Goal: Navigation & Orientation: Find specific page/section

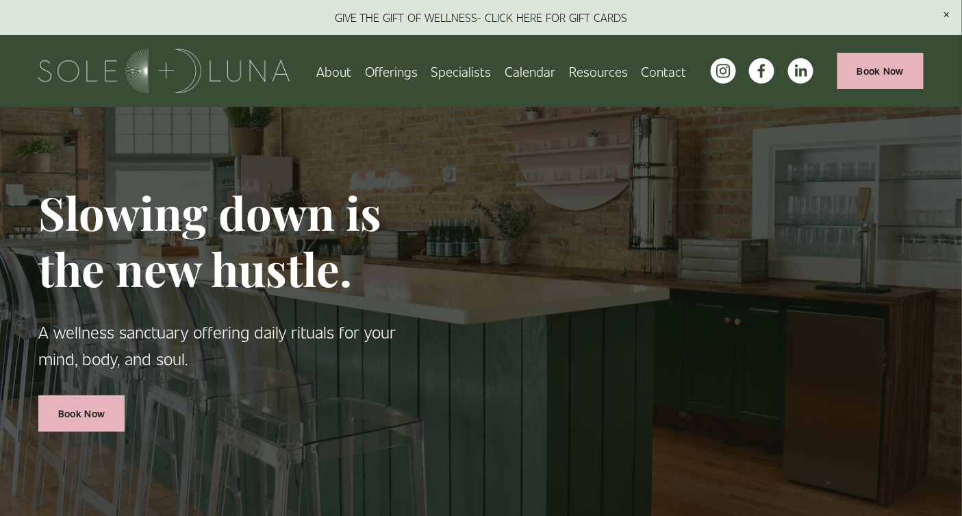
scroll to position [7, 0]
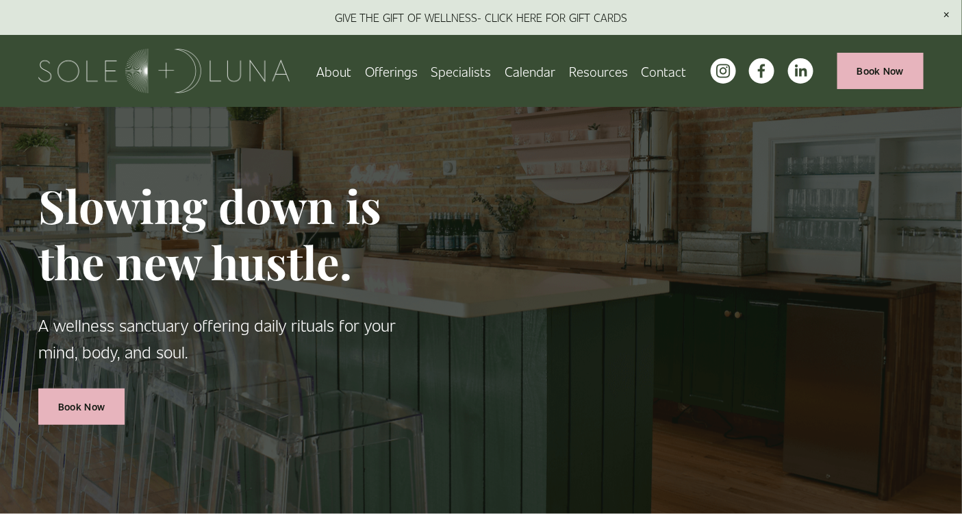
drag, startPoint x: 390, startPoint y: 75, endPoint x: 406, endPoint y: 97, distance: 26.4
click at [0, 0] on link "Wellness Experiences" at bounding box center [0, 0] width 0 height 0
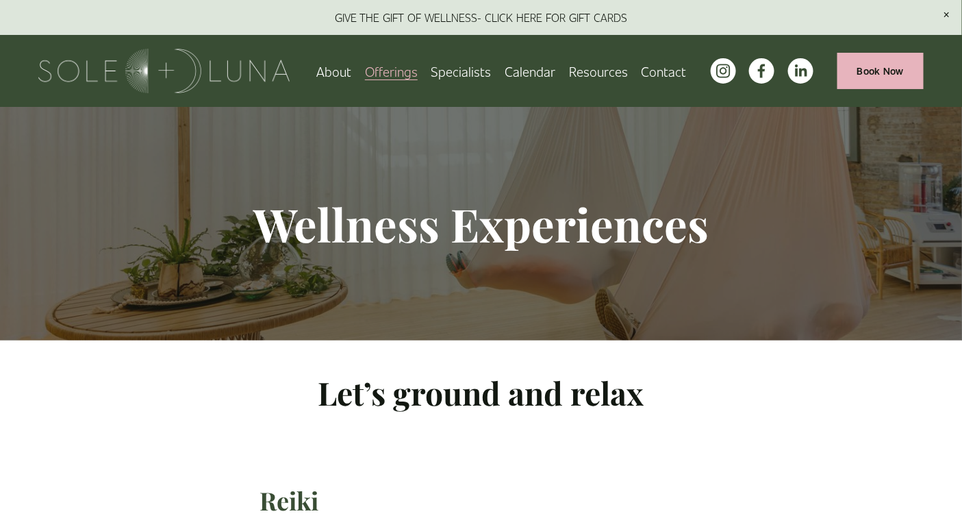
click at [0, 0] on span "Charm School!" at bounding box center [0, 0] width 0 height 0
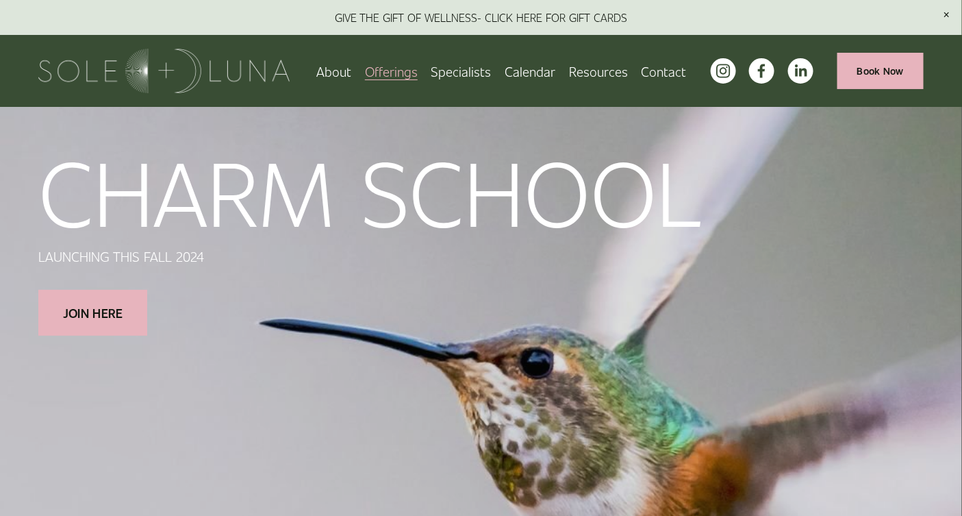
click at [0, 0] on span "Wellness Experiences" at bounding box center [0, 0] width 0 height 0
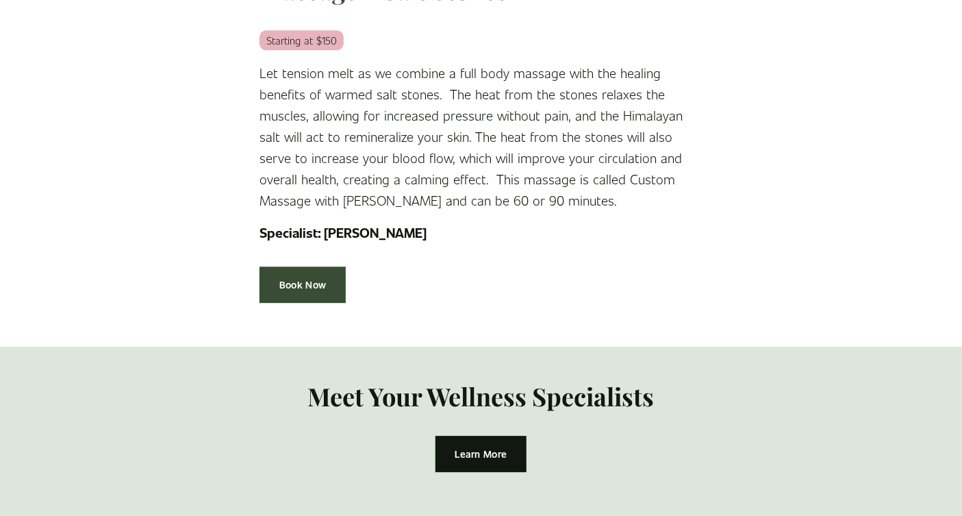
scroll to position [2837, 0]
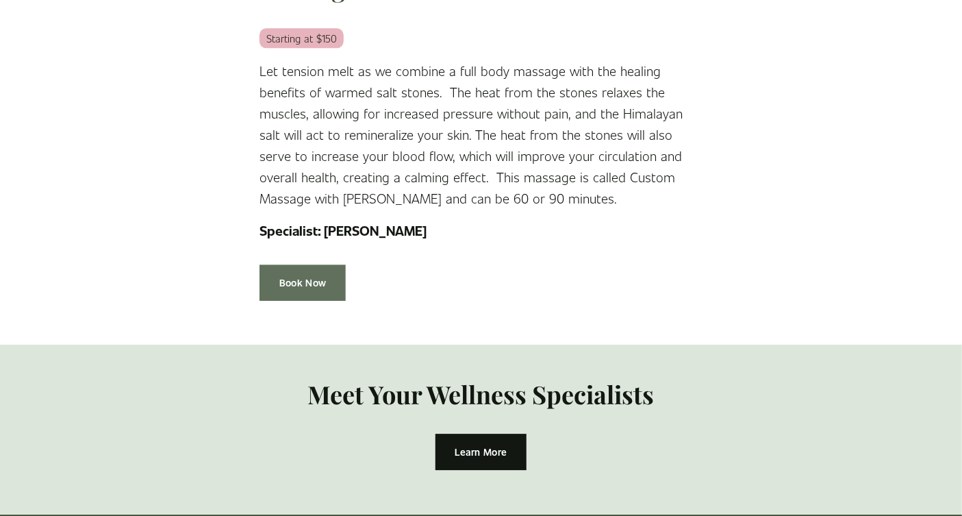
click at [315, 277] on link "Book Now" at bounding box center [303, 282] width 86 height 36
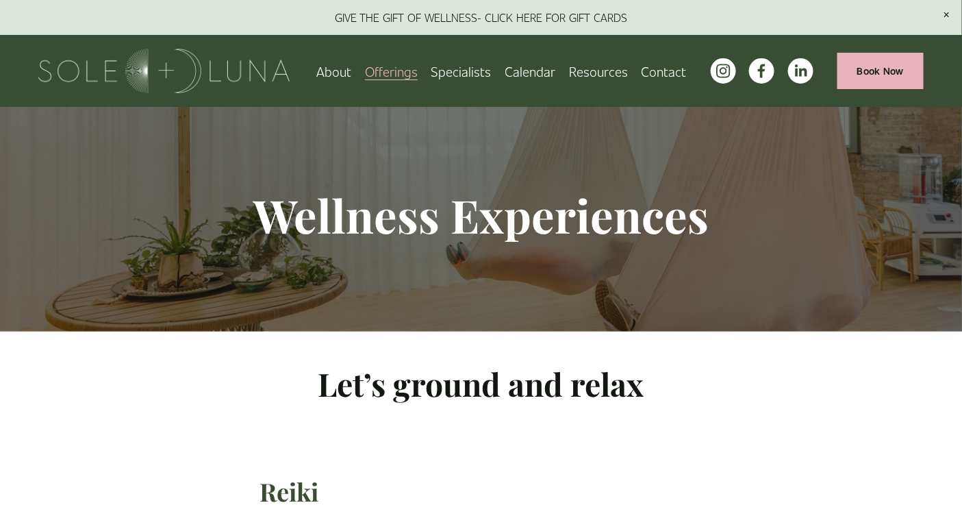
scroll to position [0, 0]
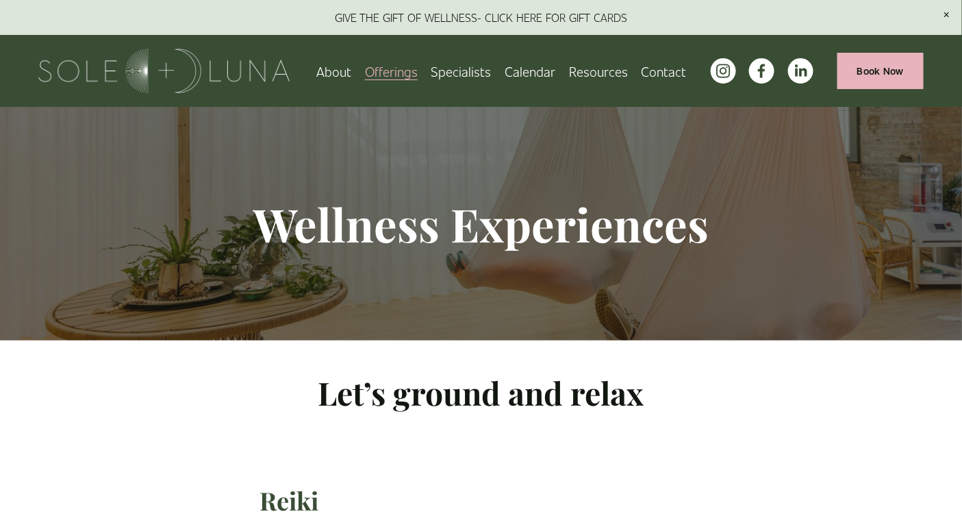
click at [340, 70] on link "About" at bounding box center [333, 71] width 35 height 24
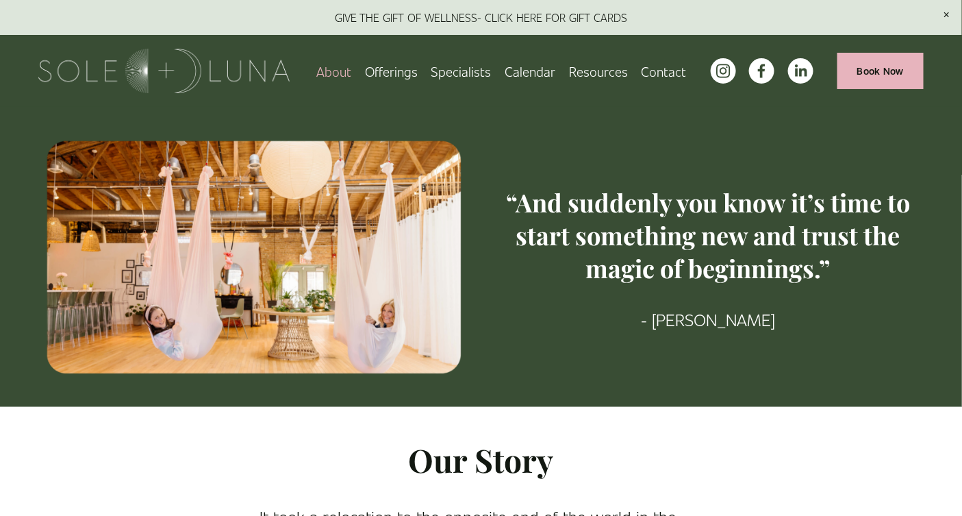
click at [0, 0] on link "Retail" at bounding box center [0, 0] width 0 height 0
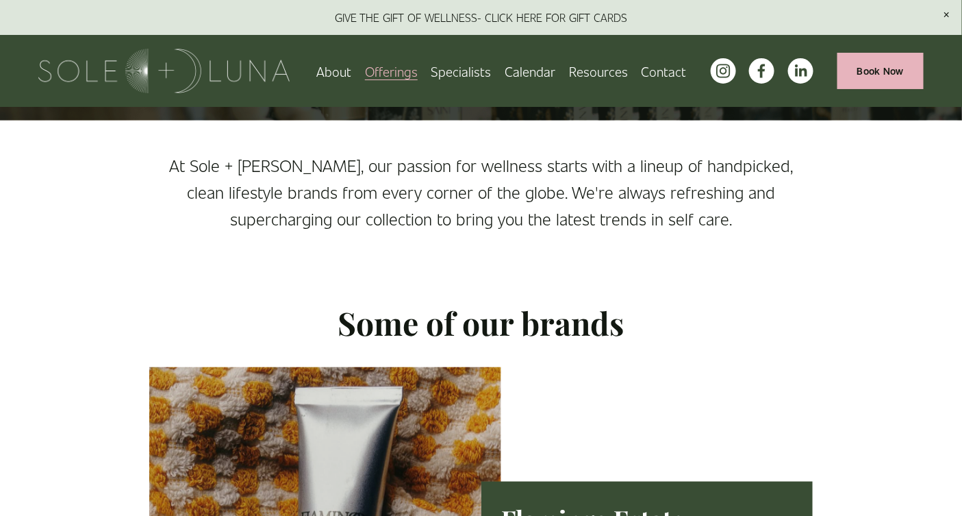
scroll to position [47, 0]
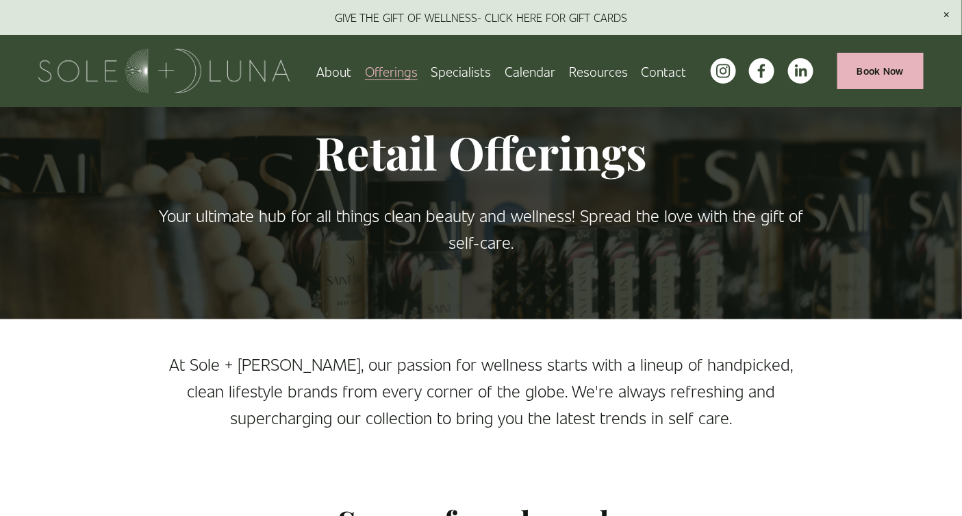
click at [467, 75] on link "Specialists" at bounding box center [461, 71] width 60 height 24
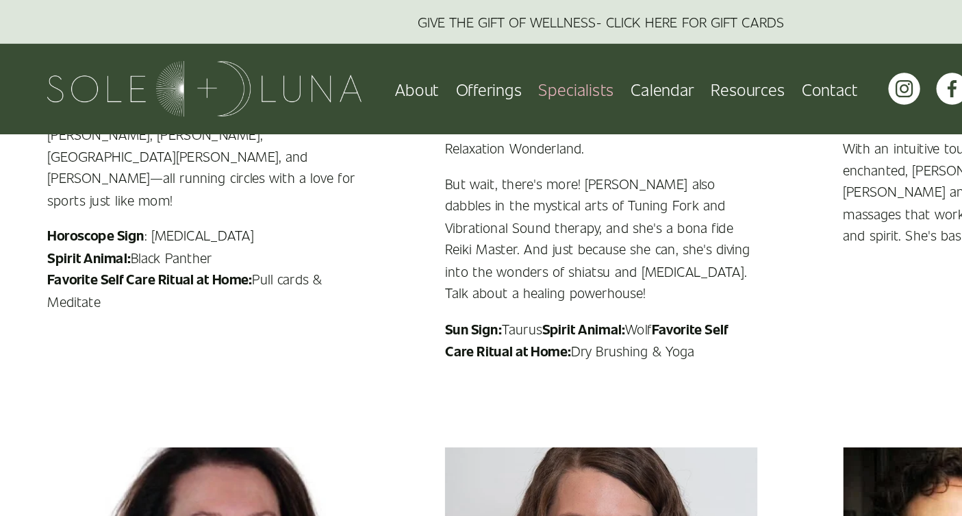
scroll to position [824, 0]
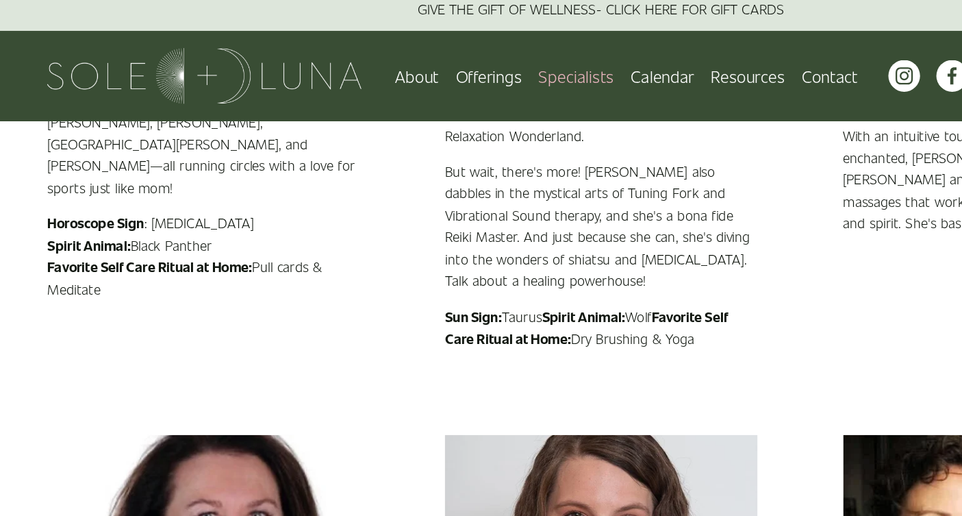
click at [390, 82] on link "Offerings" at bounding box center [391, 71] width 53 height 24
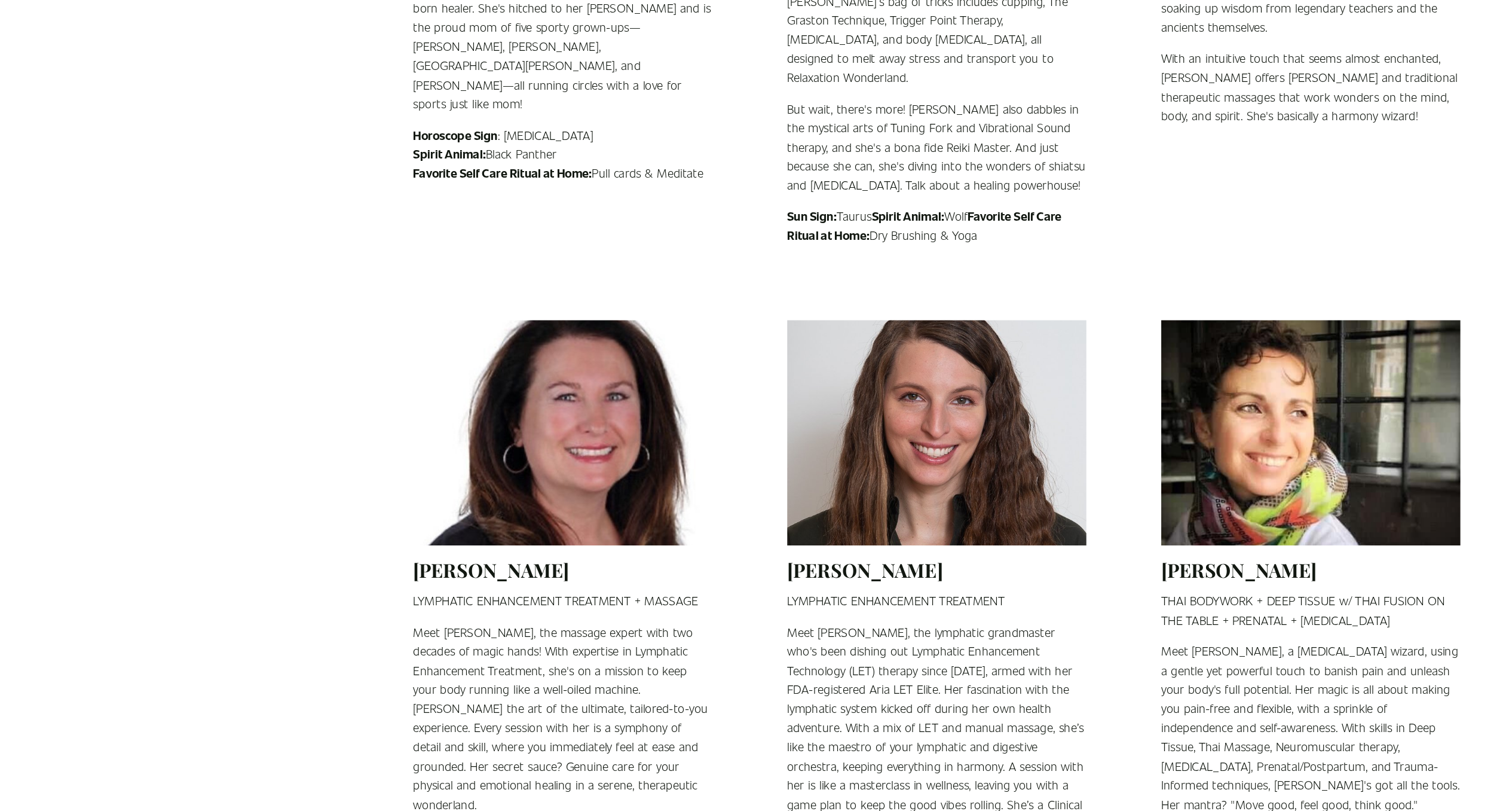
scroll to position [854, 0]
